Goal: Navigation & Orientation: Find specific page/section

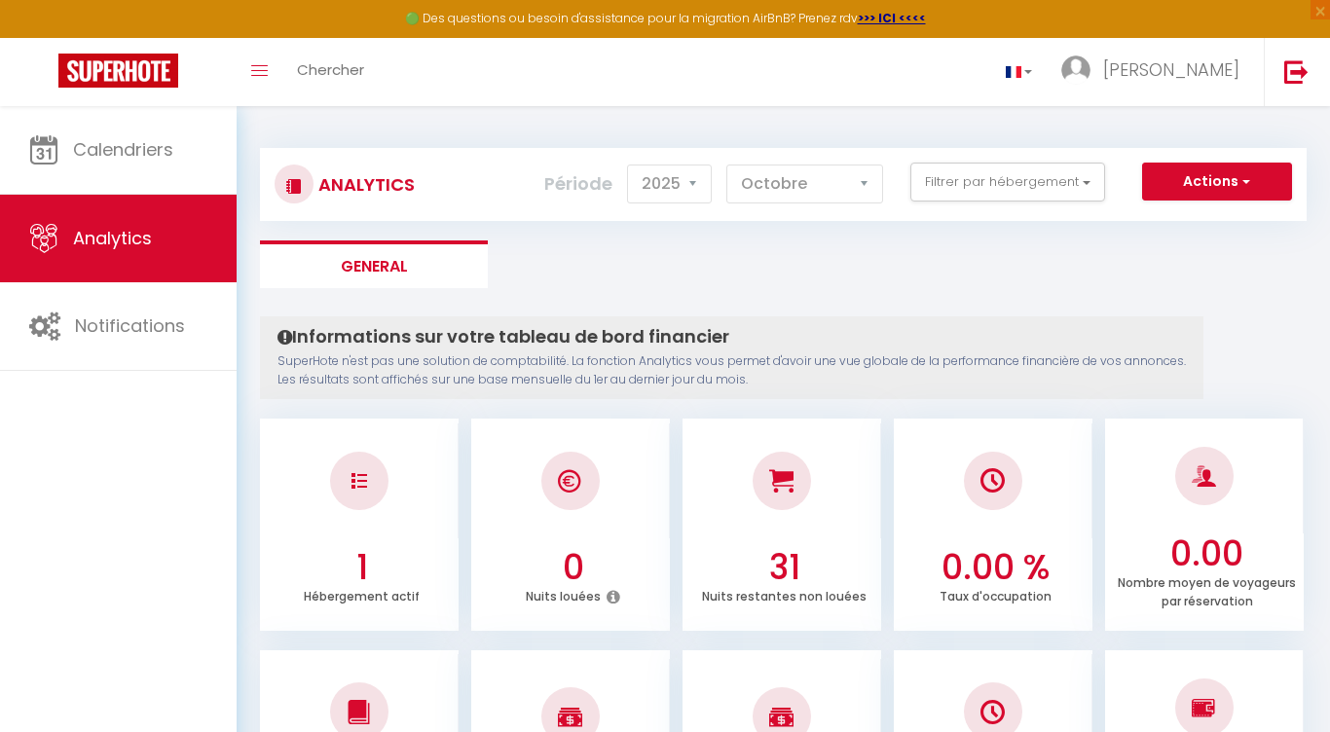
select select "2025"
select select "10"
click at [569, 264] on ul "General" at bounding box center [783, 264] width 1046 height 48
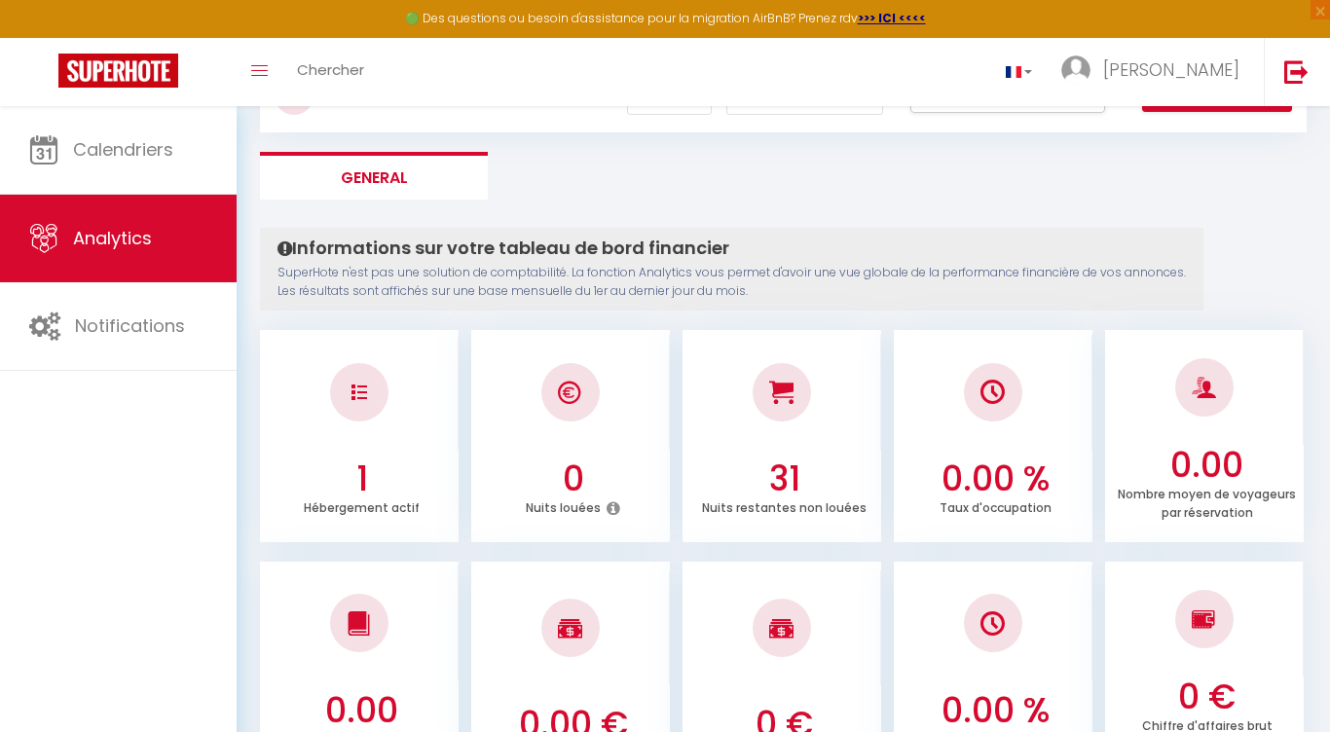
scroll to position [56, 0]
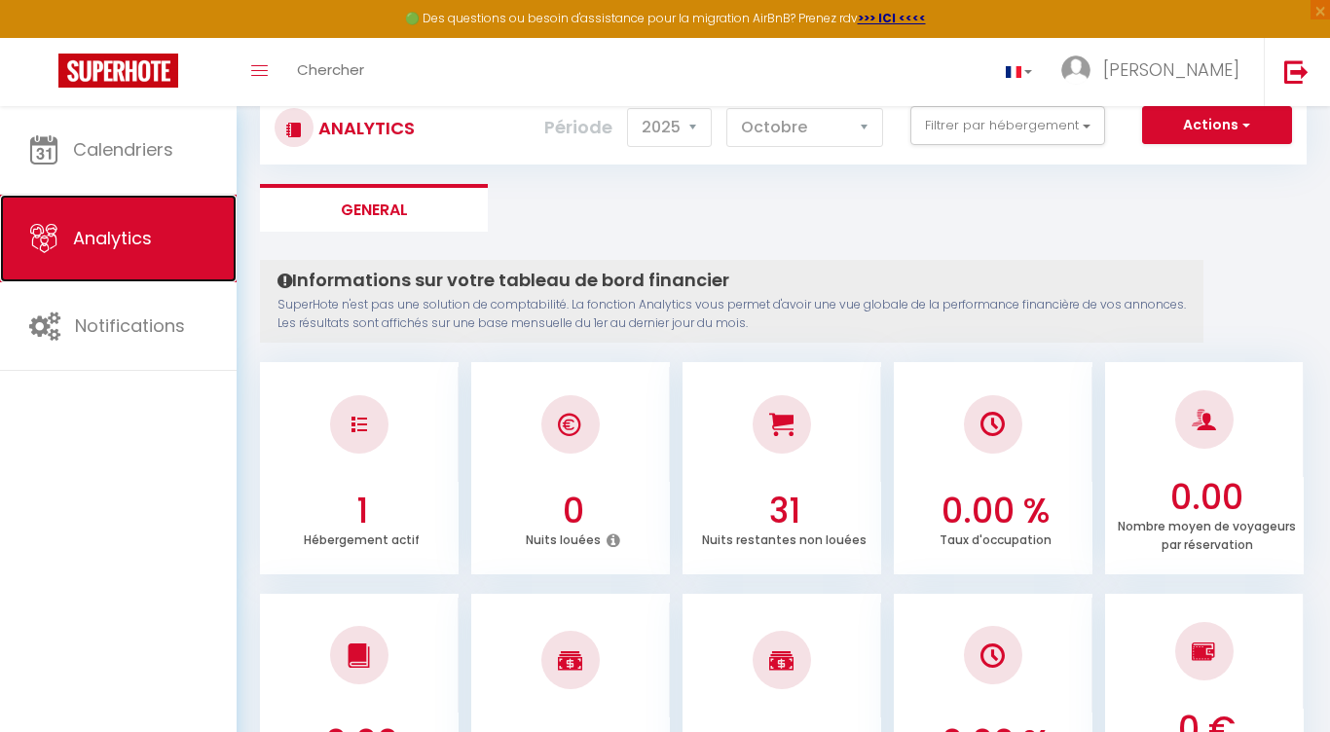
click at [151, 260] on link "Analytics" at bounding box center [118, 239] width 237 height 88
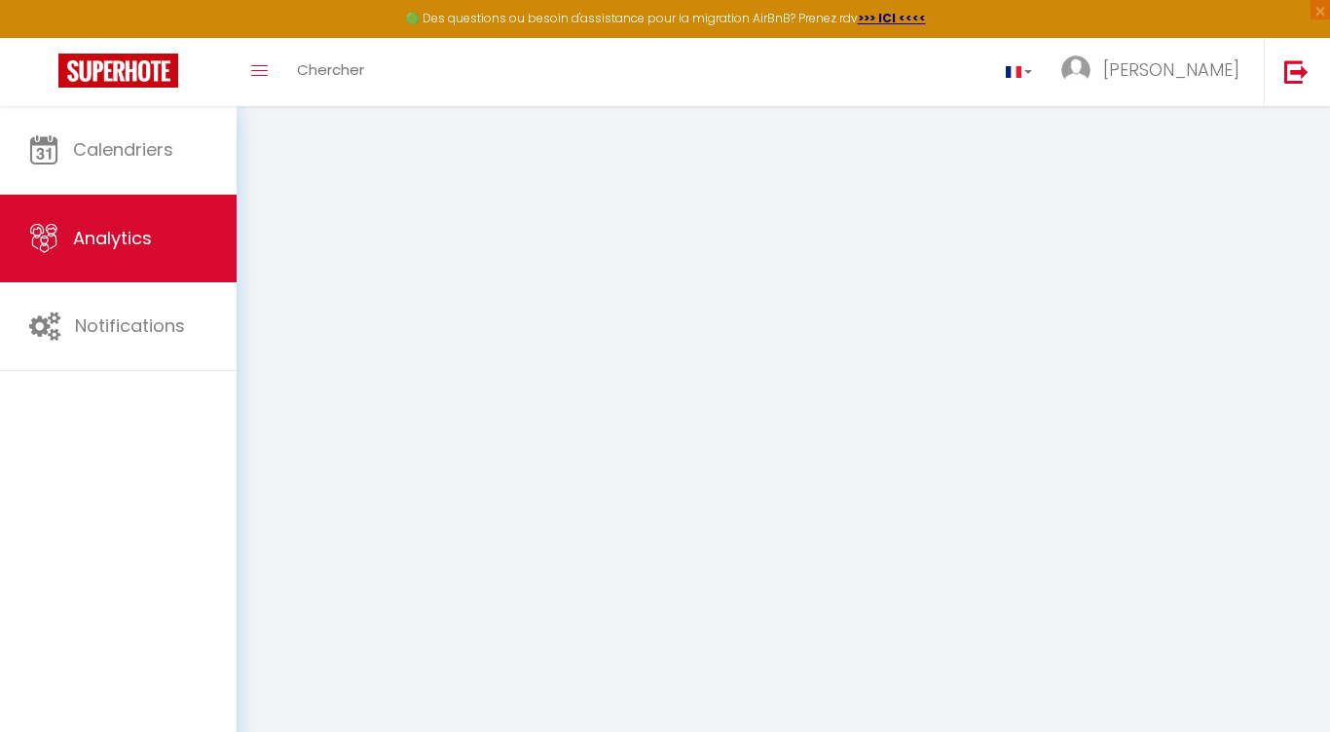
select select "2025"
select select "10"
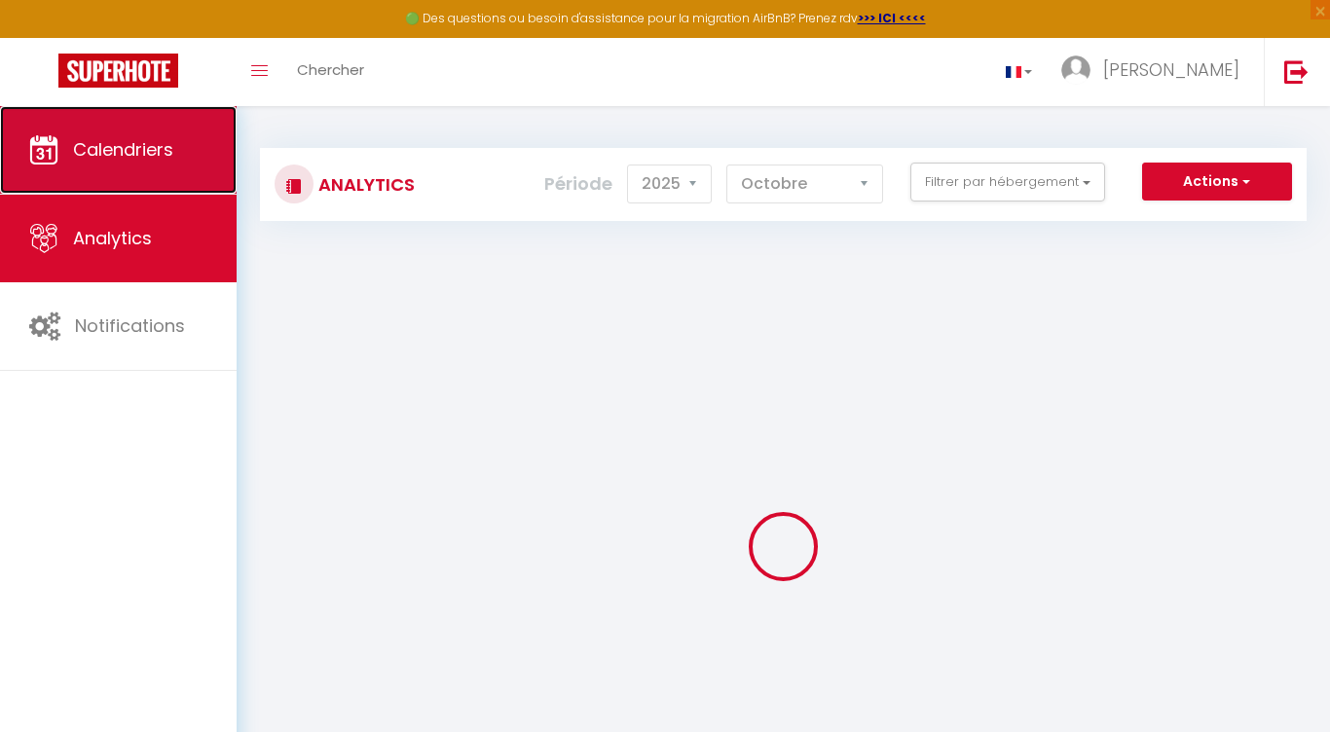
click at [155, 156] on span "Calendriers" at bounding box center [123, 149] width 100 height 24
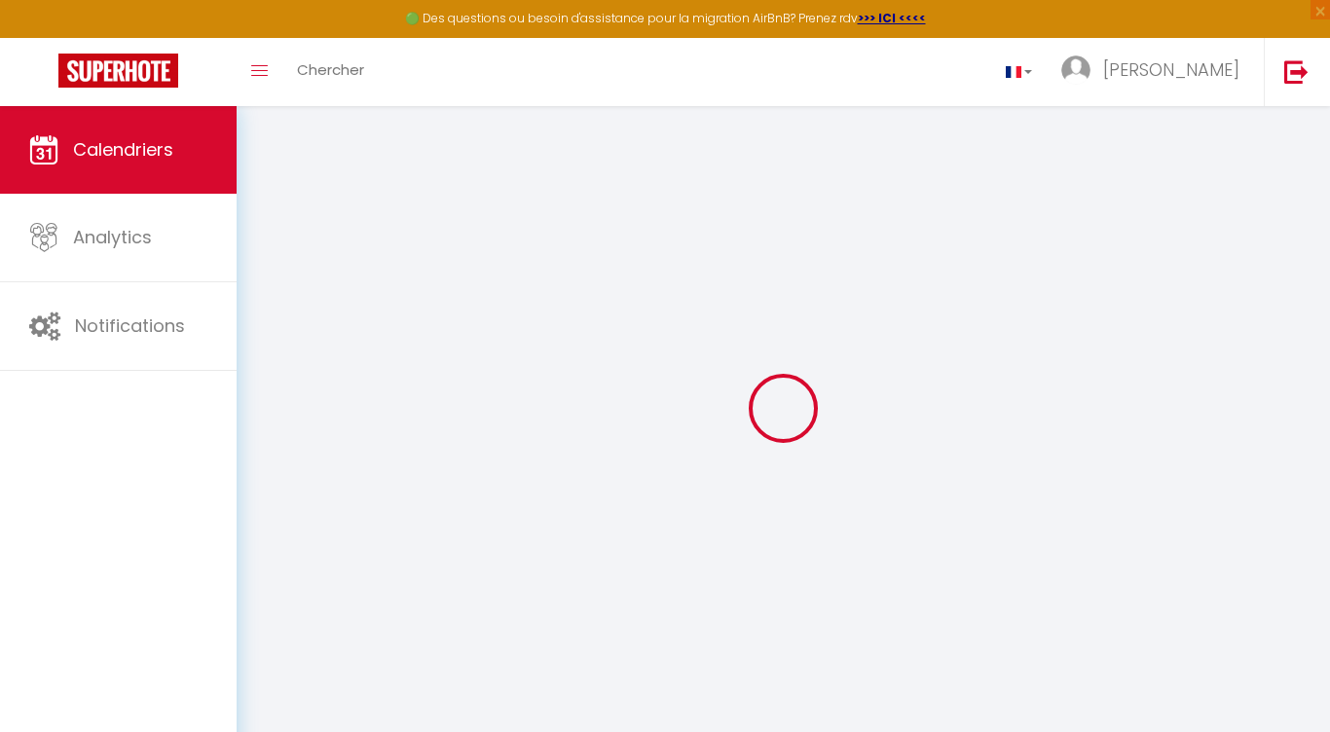
scroll to position [17, 0]
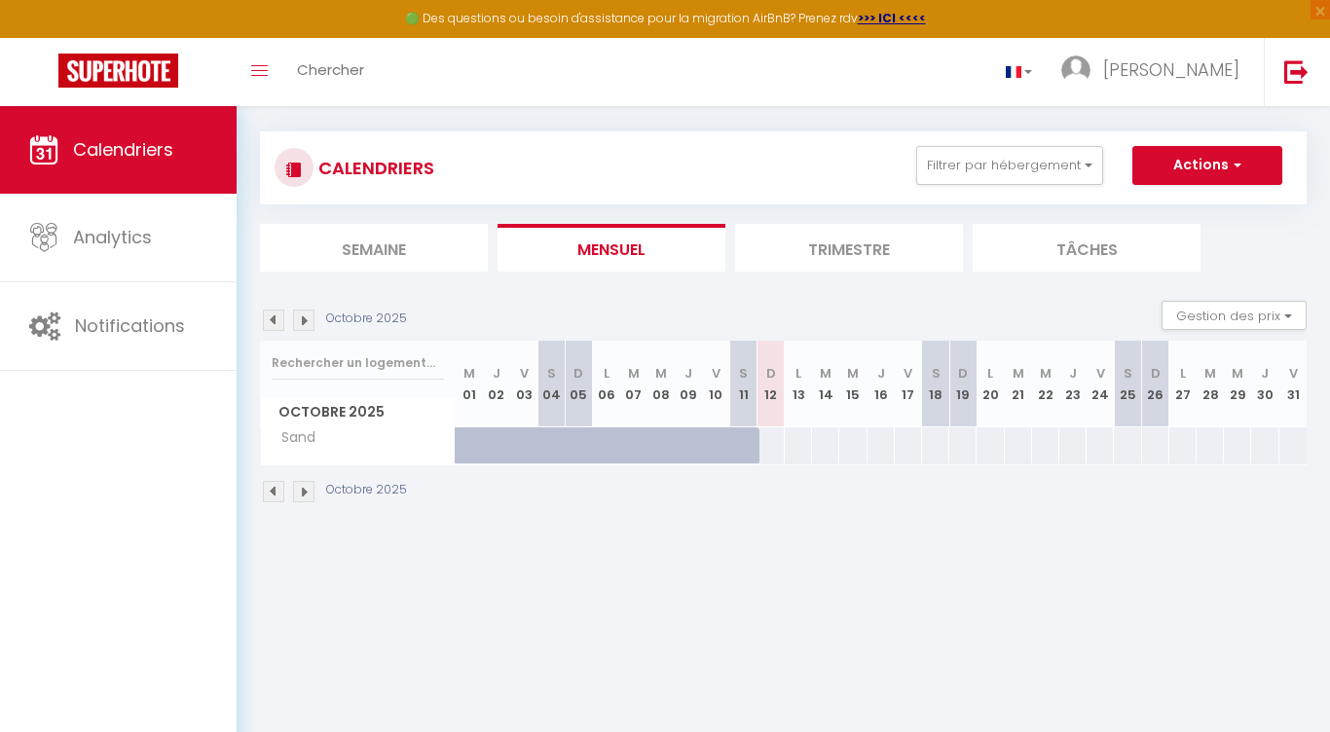
click at [682, 448] on div at bounding box center [688, 445] width 27 height 37
click at [632, 457] on div at bounding box center [643, 456] width 27 height 37
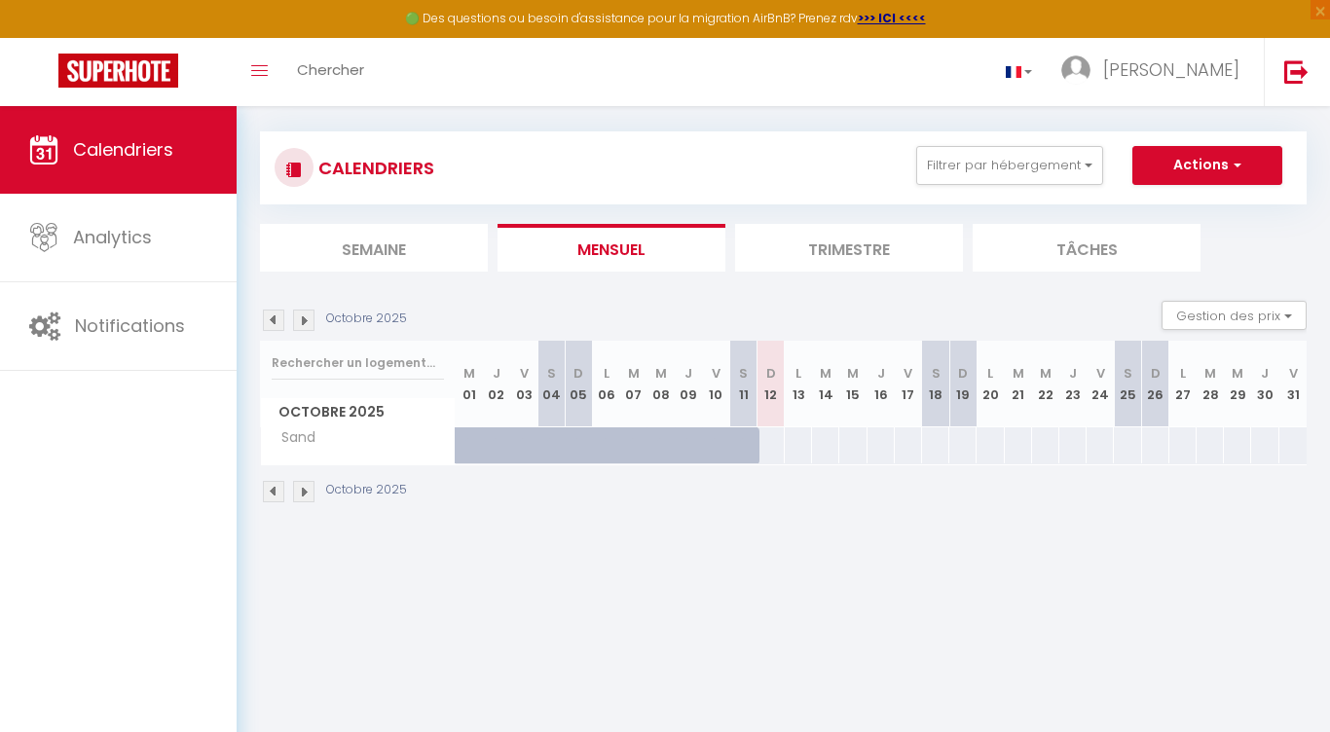
scroll to position [0, 0]
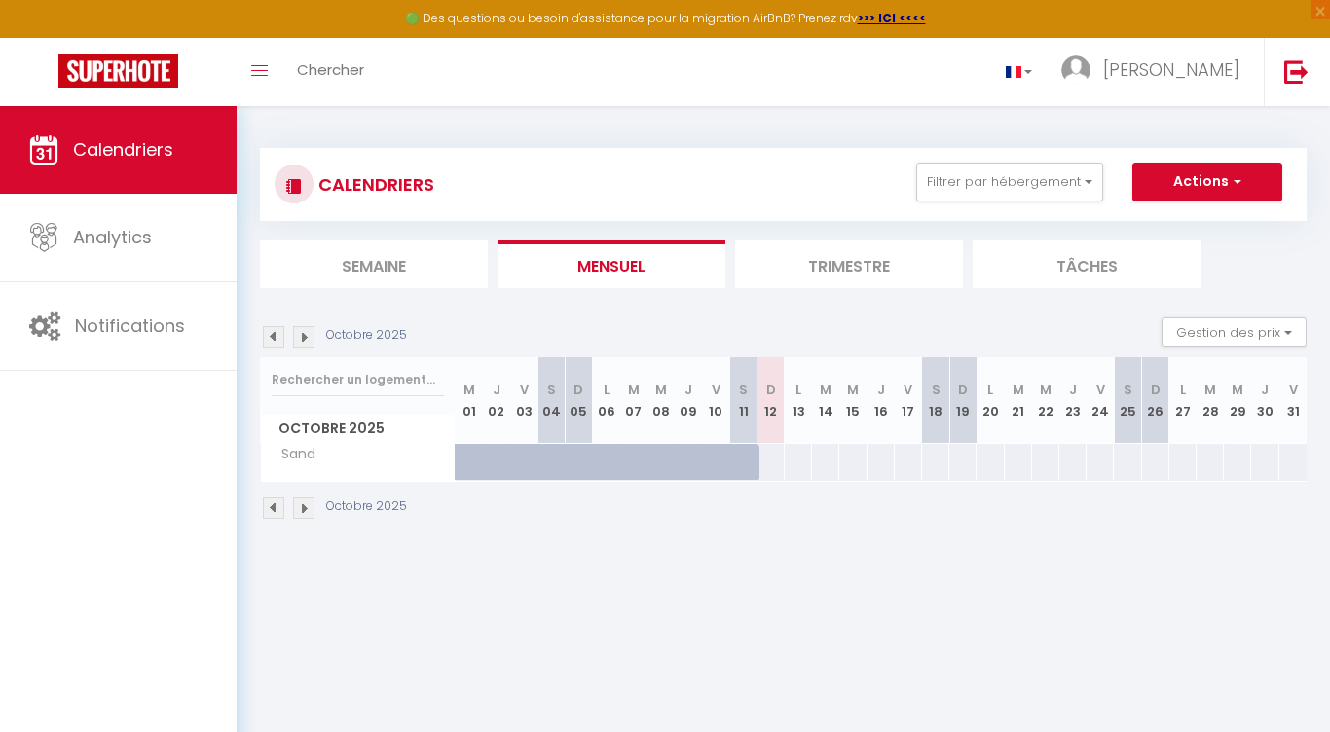
click at [862, 281] on li "Trimestre" at bounding box center [849, 264] width 228 height 48
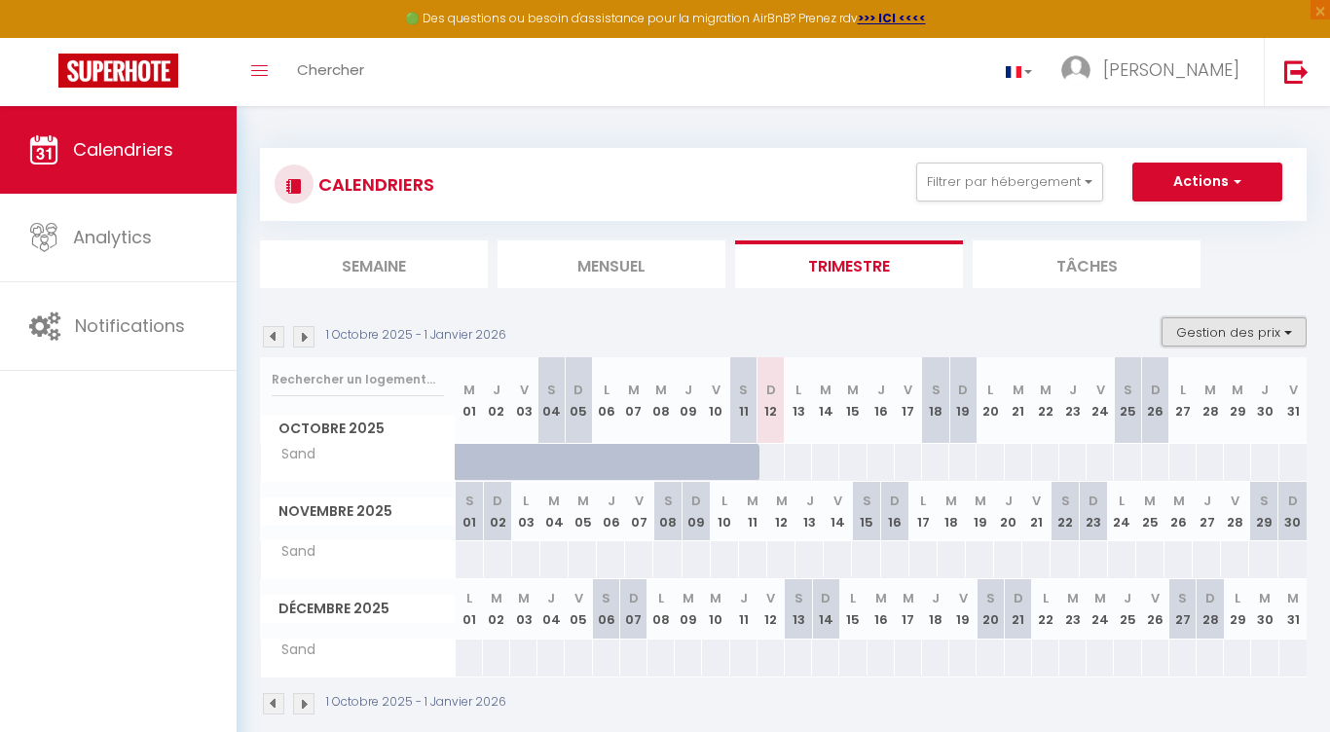
click at [1284, 331] on button "Gestion des prix" at bounding box center [1233, 331] width 145 height 29
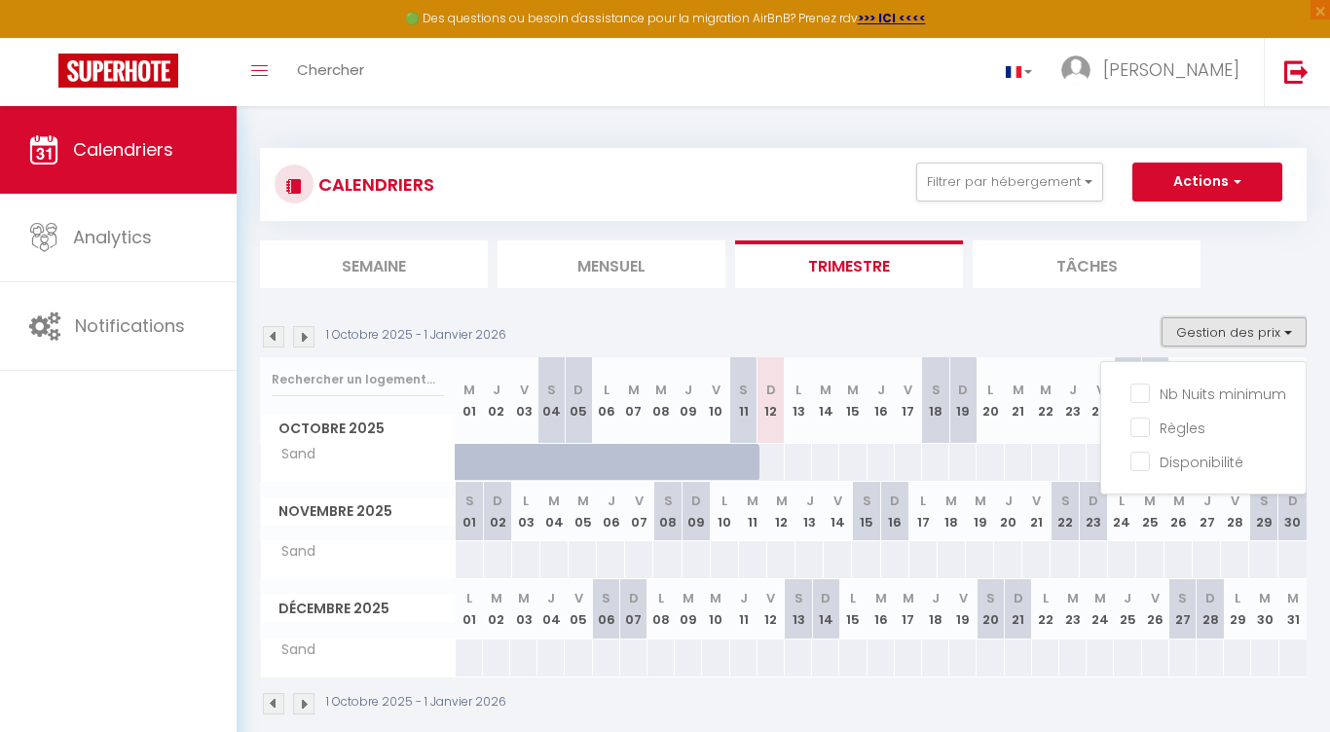
click at [1284, 331] on button "Gestion des prix" at bounding box center [1233, 331] width 145 height 29
